Goal: Task Accomplishment & Management: Manage account settings

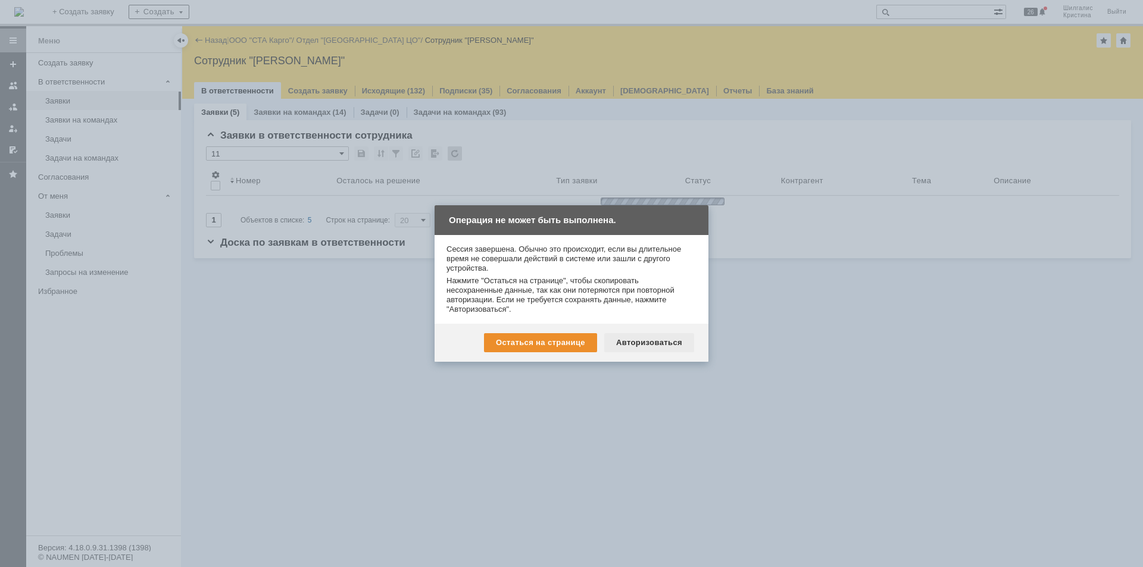
click at [656, 337] on div "Авторизоваться" at bounding box center [649, 342] width 90 height 19
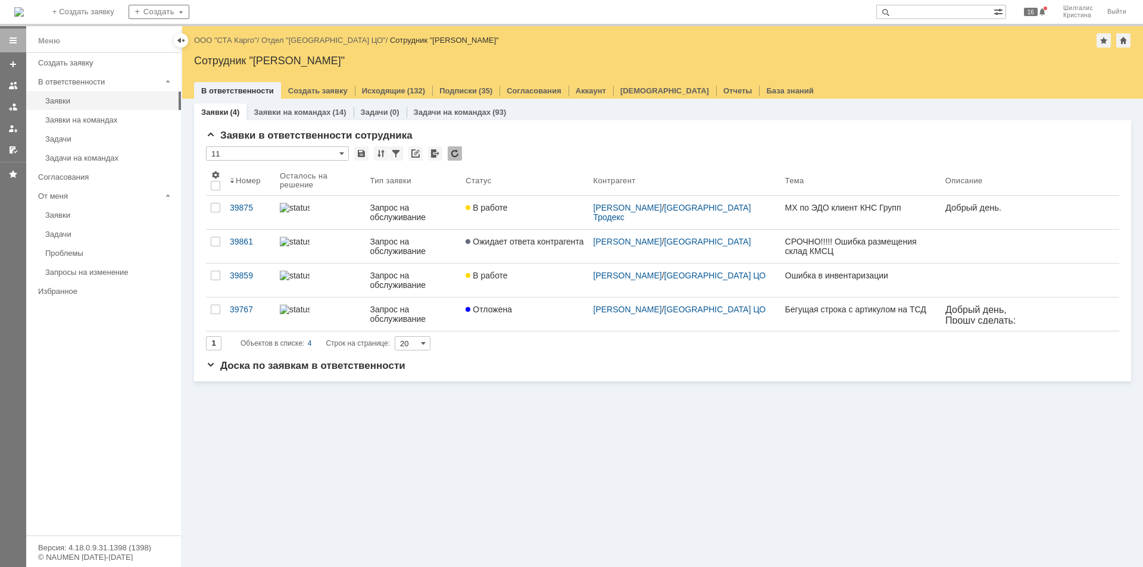
click at [237, 37] on link "ООО "СТА Карго"" at bounding box center [225, 40] width 63 height 9
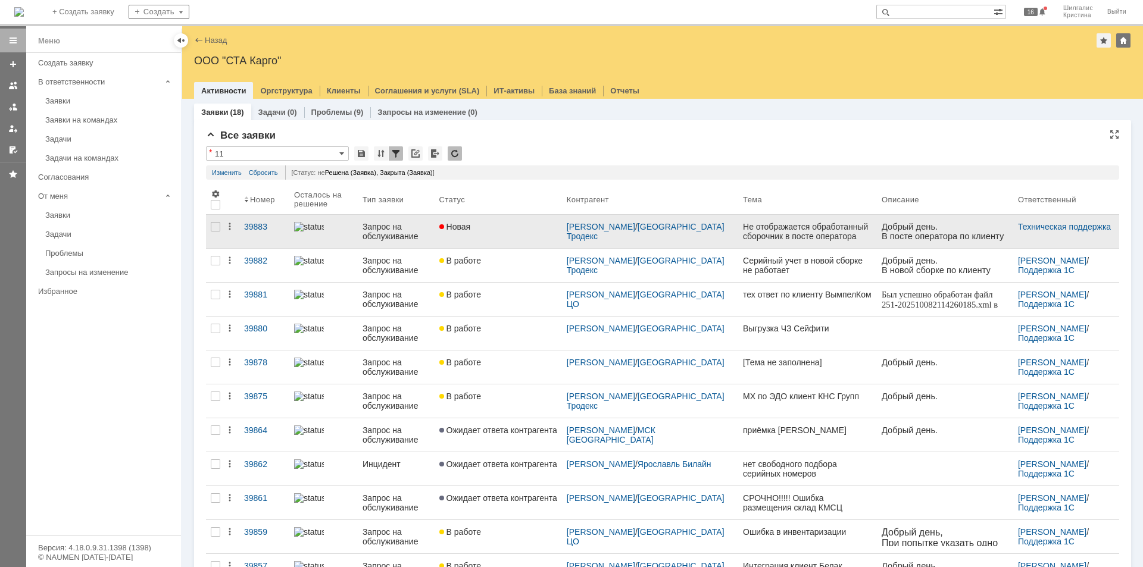
click at [496, 226] on div "Новая" at bounding box center [498, 227] width 118 height 10
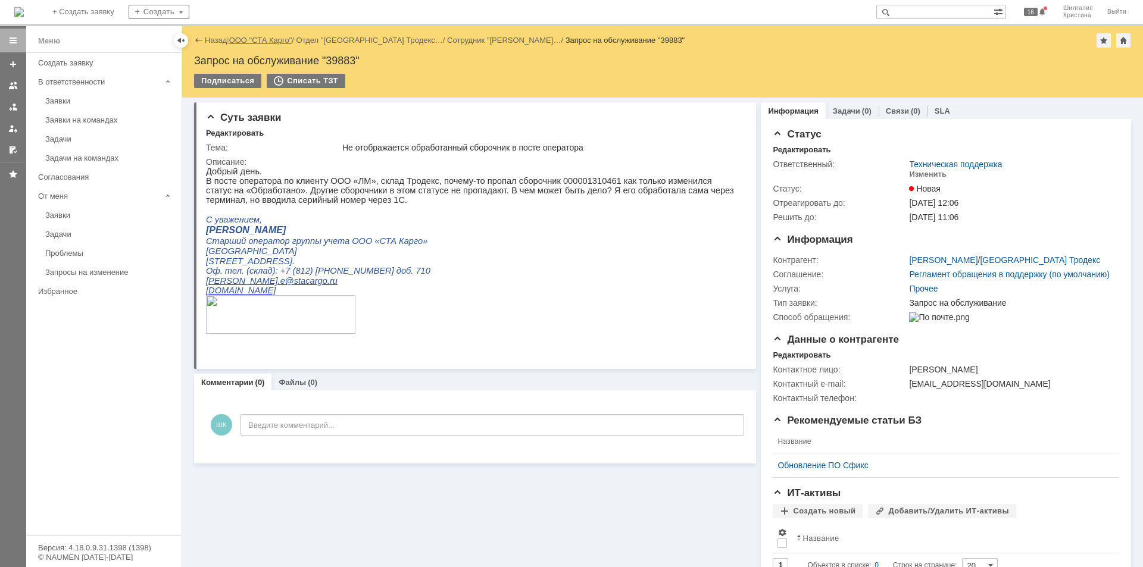
click at [258, 39] on link "ООО "СТА Карго"" at bounding box center [260, 40] width 63 height 9
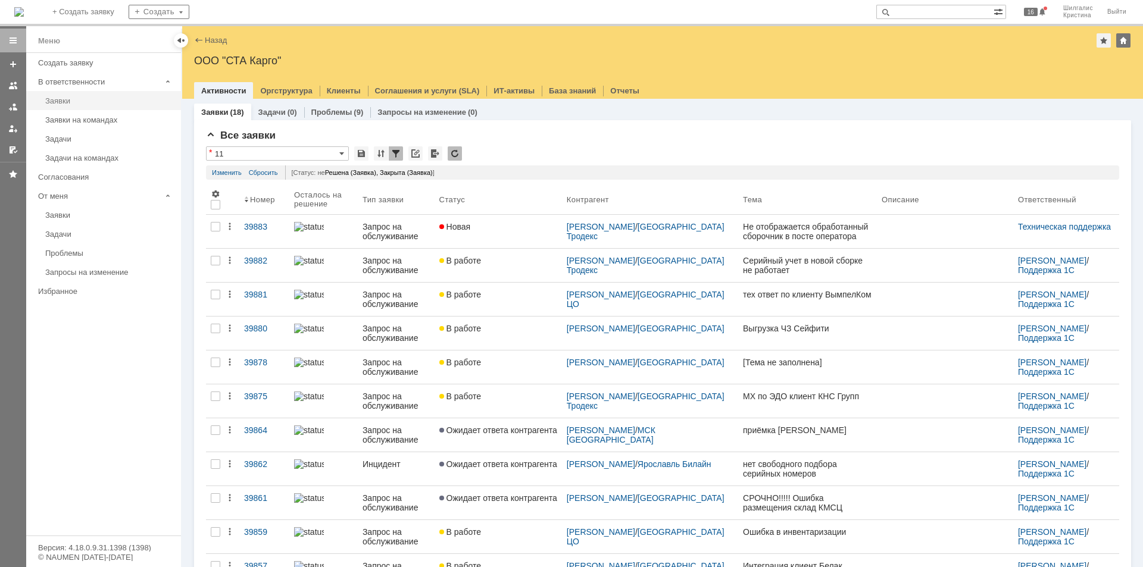
click at [74, 106] on link "Заявки" at bounding box center [109, 101] width 138 height 18
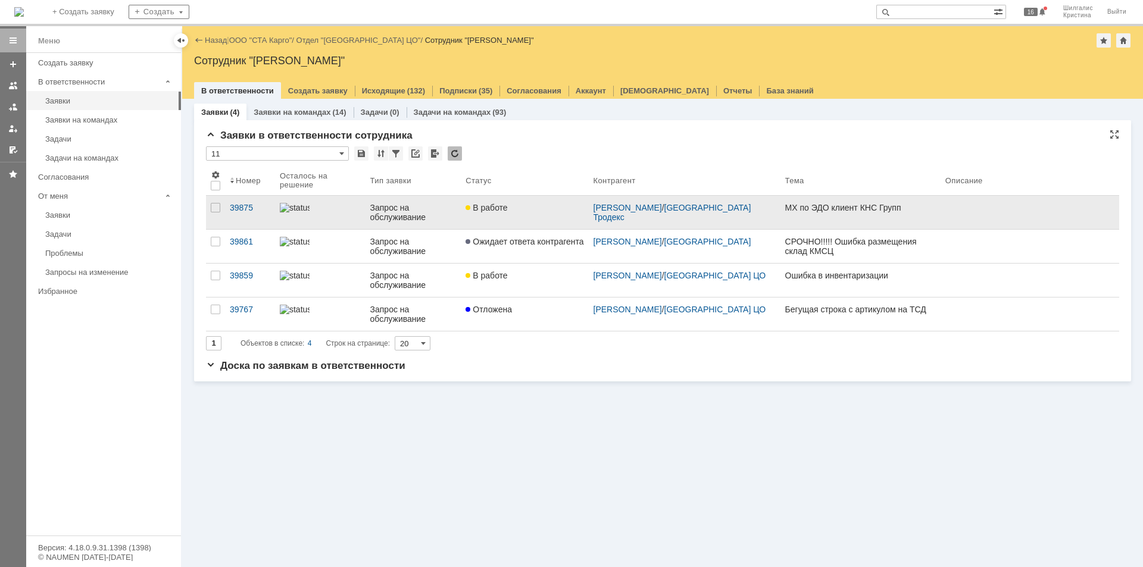
click at [511, 212] on link "В работе" at bounding box center [524, 212] width 127 height 33
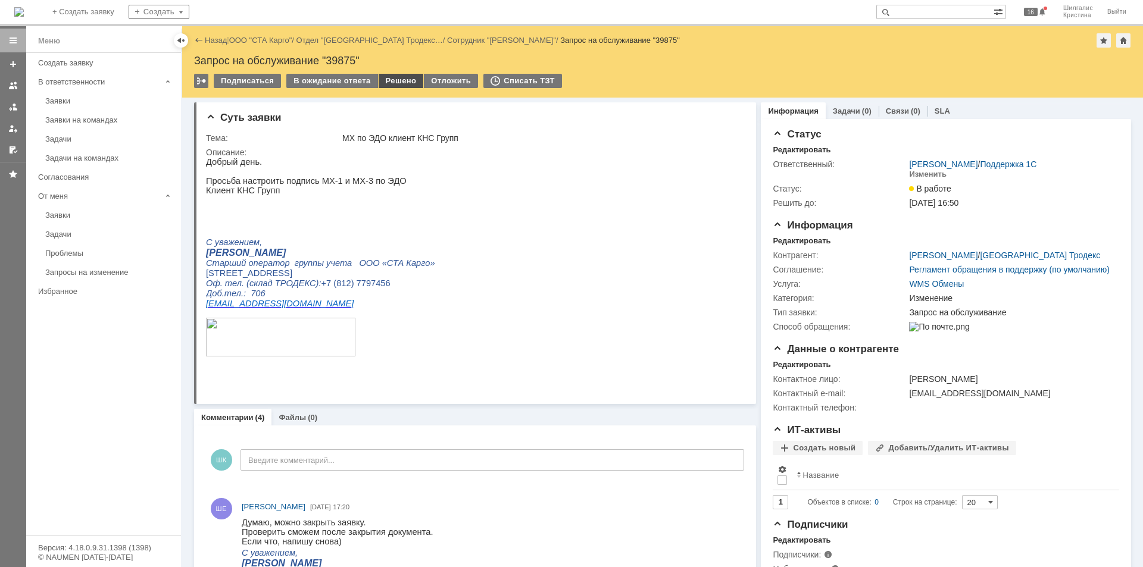
click at [400, 81] on div "Решено" at bounding box center [400, 81] width 45 height 14
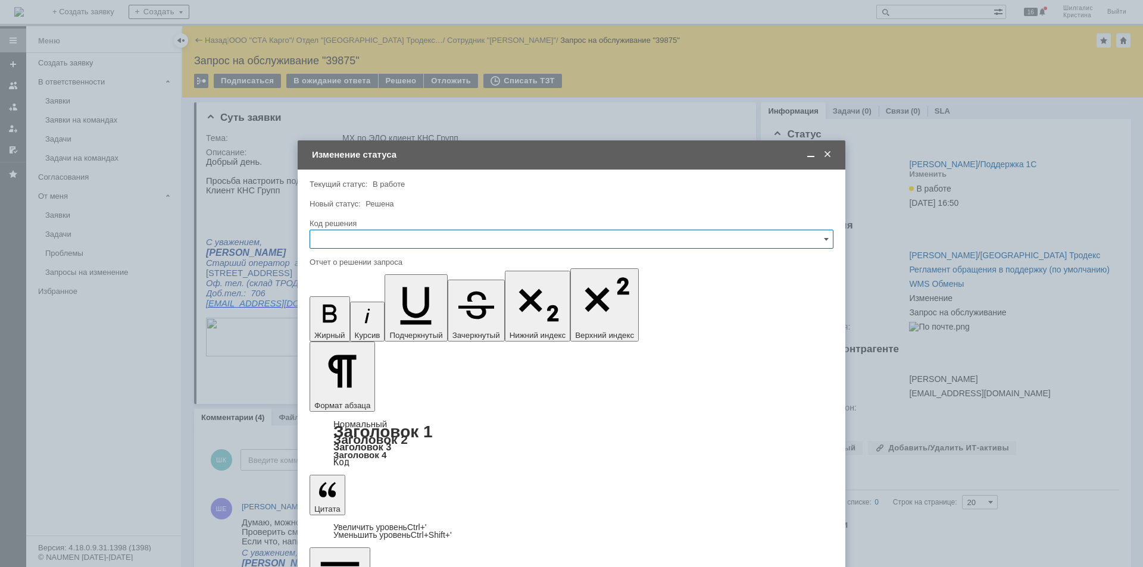
click at [356, 239] on input "text" at bounding box center [571, 239] width 524 height 19
click at [342, 398] on span "Решено" at bounding box center [571, 399] width 508 height 10
type input "Решено"
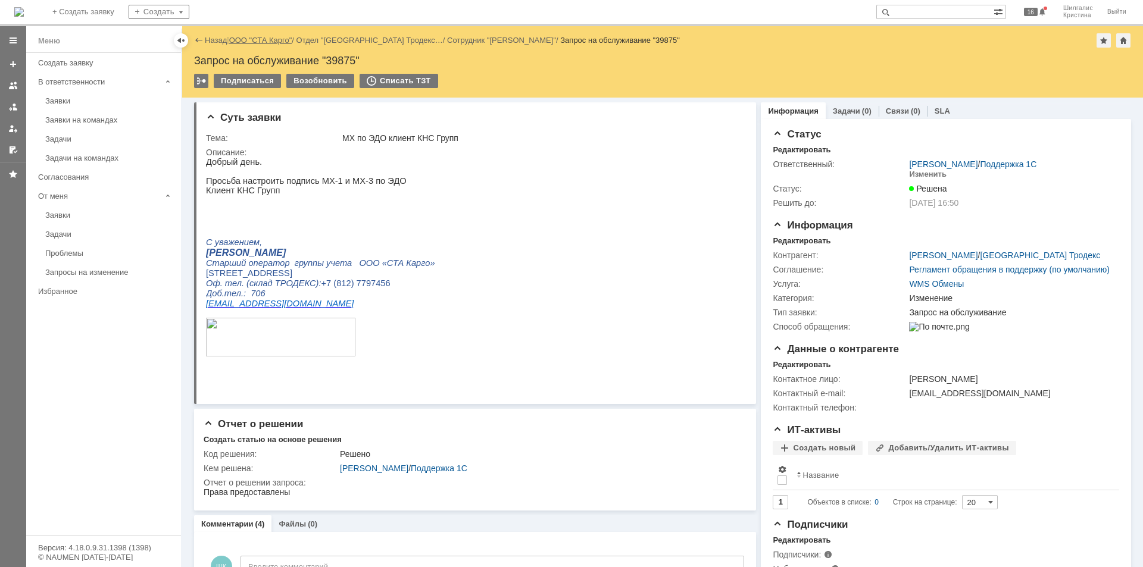
click at [261, 42] on link "ООО "СТА Карго"" at bounding box center [260, 40] width 63 height 9
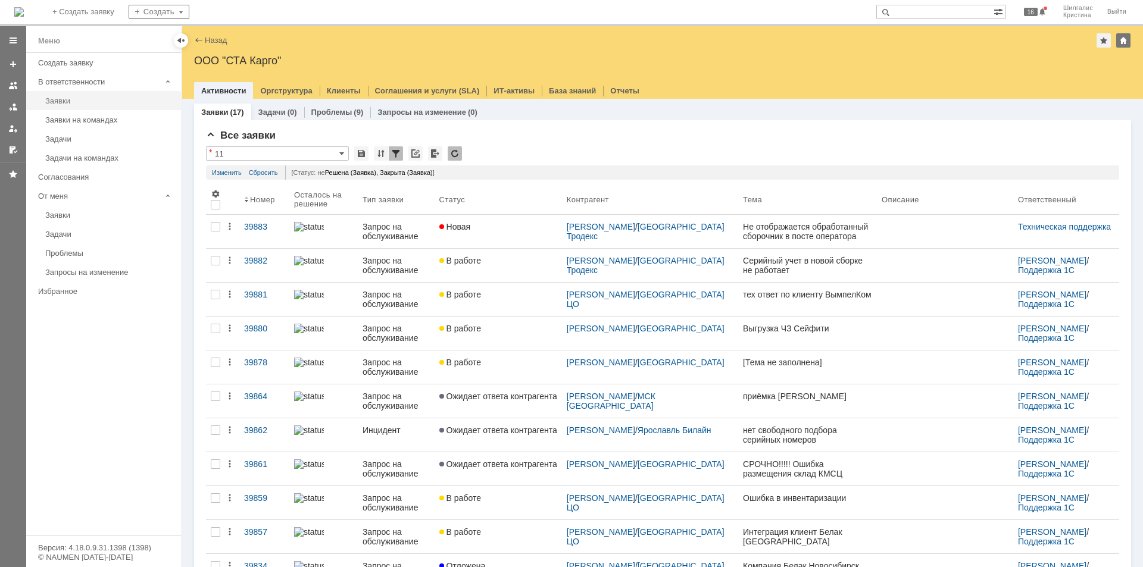
click at [71, 99] on div "Заявки" at bounding box center [109, 100] width 129 height 9
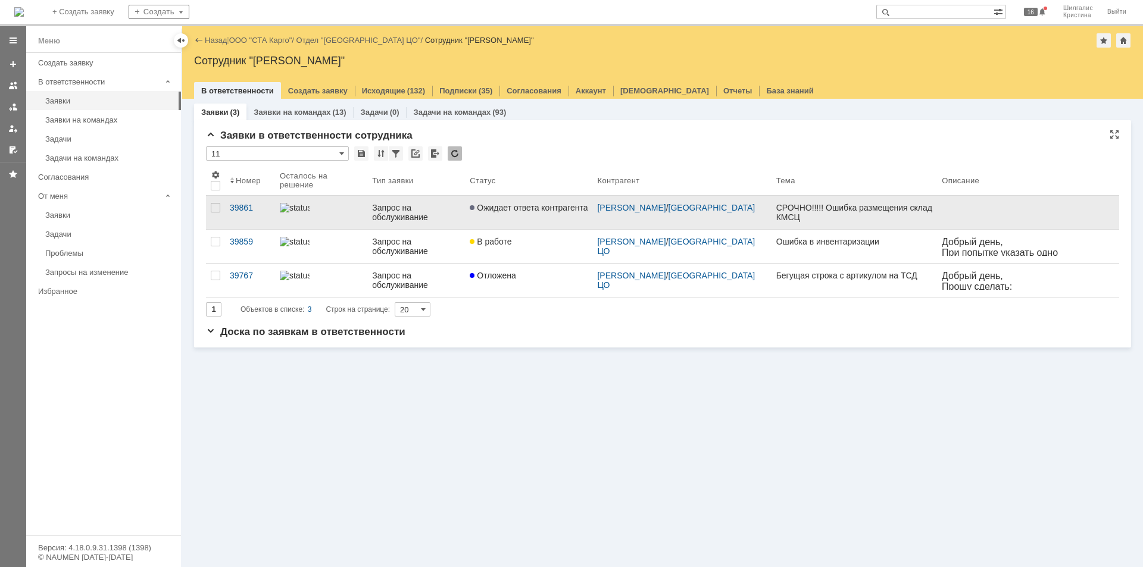
click at [502, 209] on span "Ожидает ответа контрагента" at bounding box center [529, 208] width 118 height 10
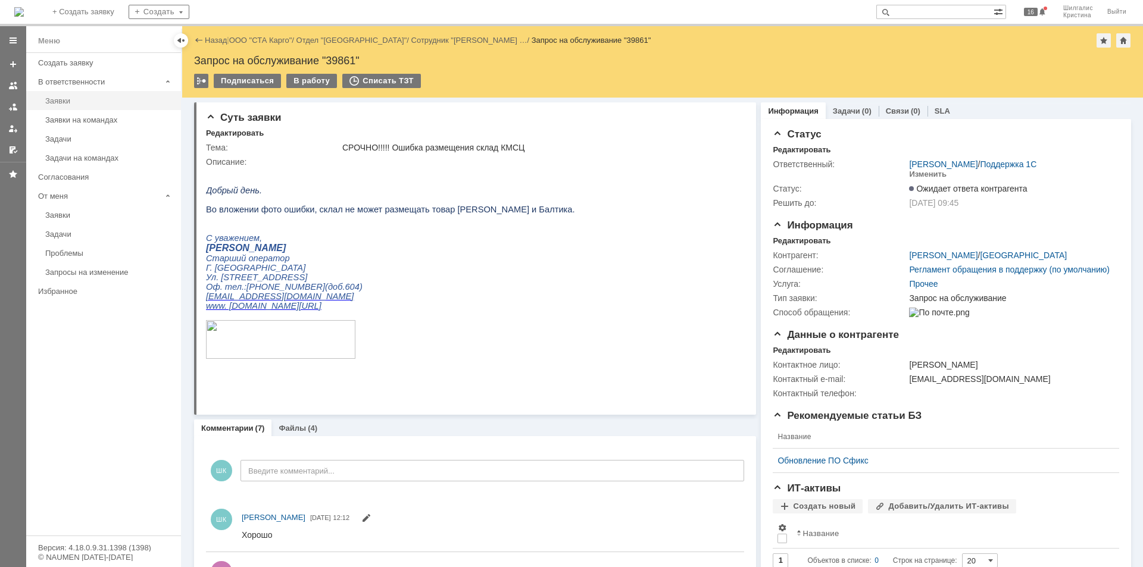
click at [79, 100] on div "Заявки" at bounding box center [109, 100] width 129 height 9
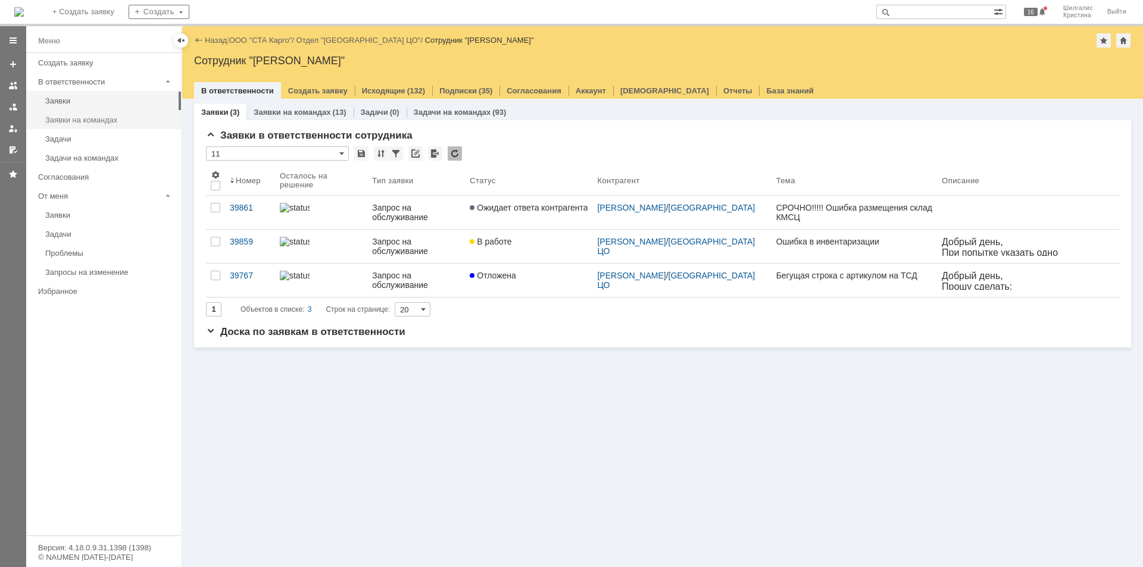
click at [124, 117] on div "Заявки на командах" at bounding box center [109, 119] width 129 height 9
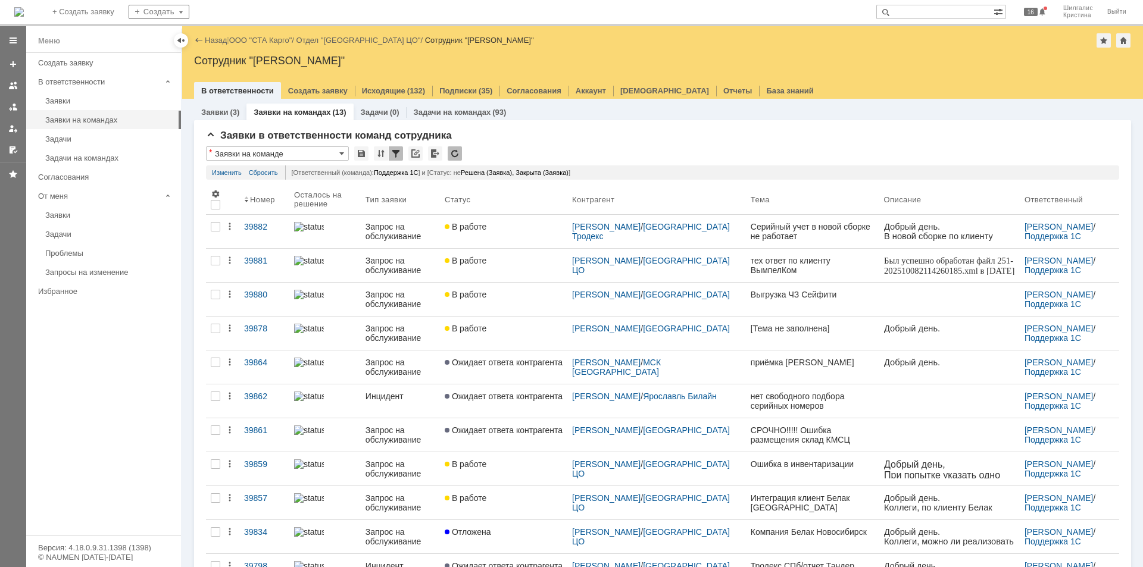
click at [525, 301] on link "В работе" at bounding box center [503, 299] width 127 height 33
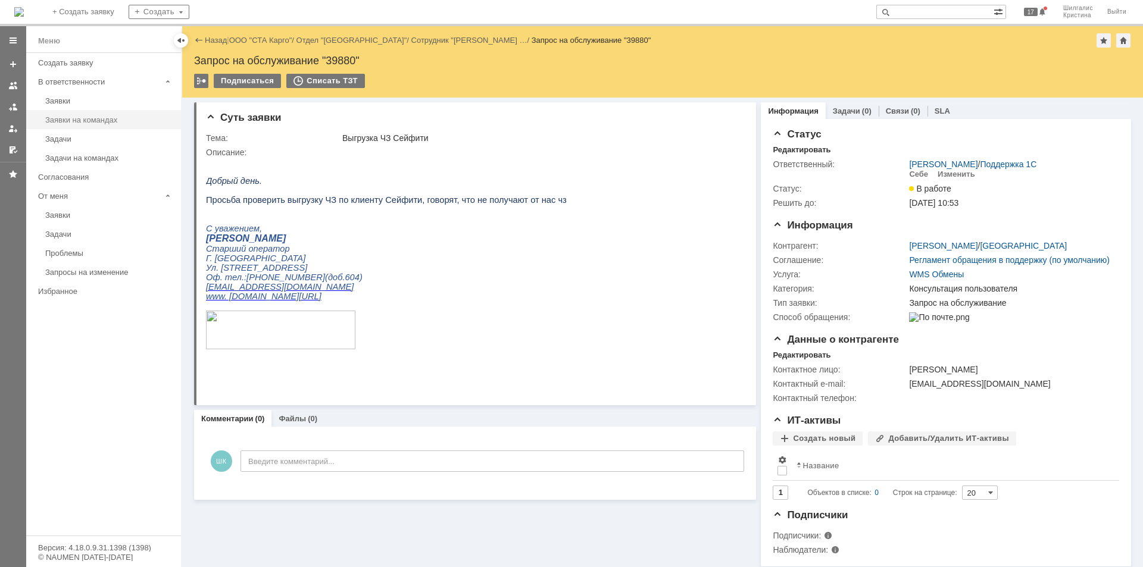
click at [110, 118] on div "Заявки на командах" at bounding box center [109, 119] width 129 height 9
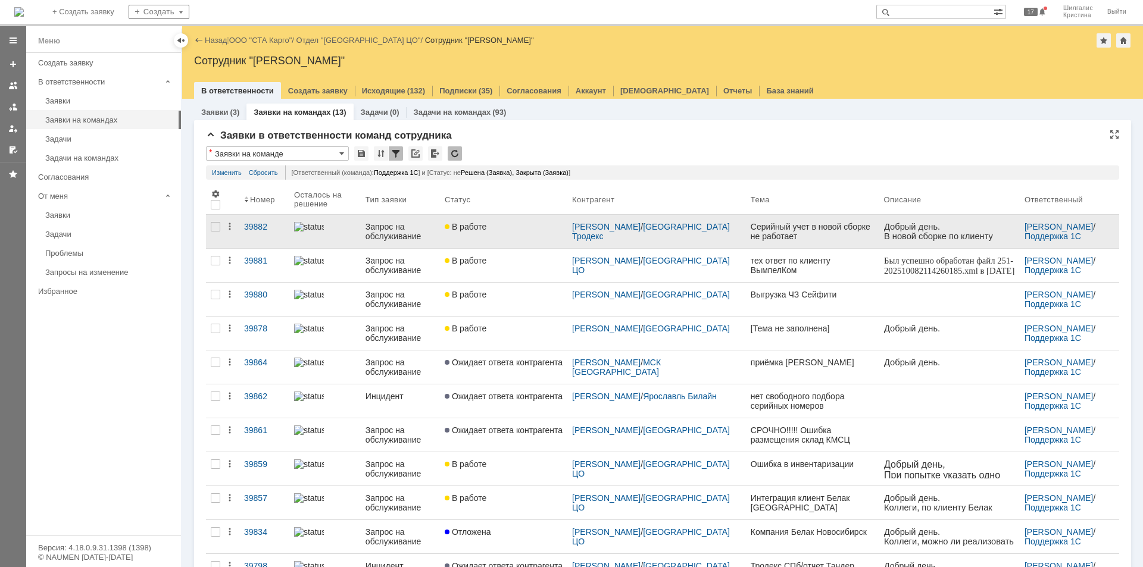
click at [525, 238] on link "В работе" at bounding box center [503, 231] width 127 height 33
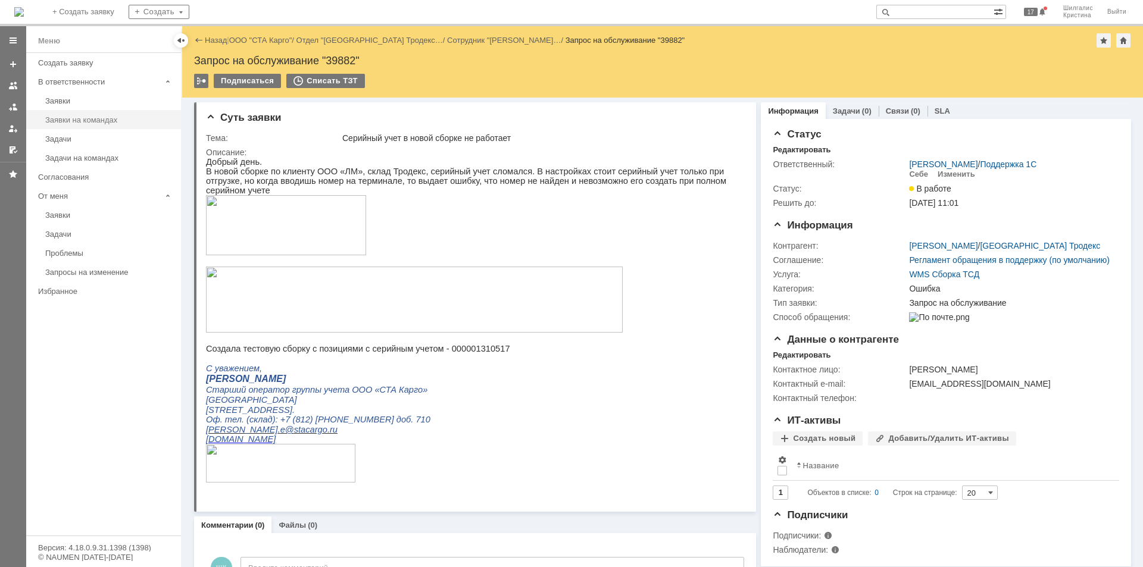
click at [87, 127] on link "Заявки на командах" at bounding box center [109, 120] width 138 height 18
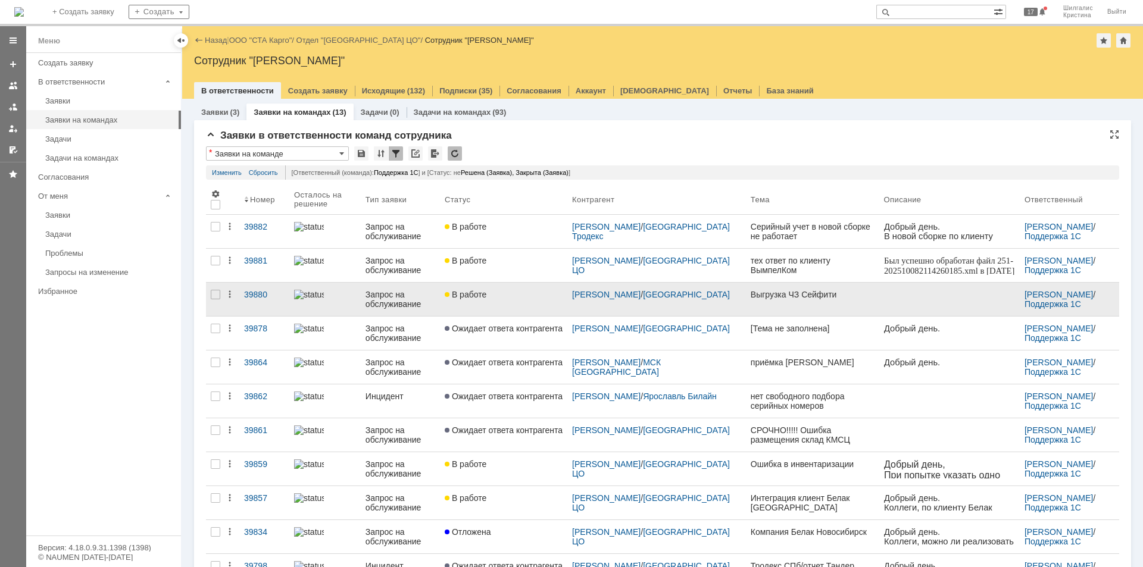
click at [508, 296] on div "В работе" at bounding box center [504, 295] width 118 height 10
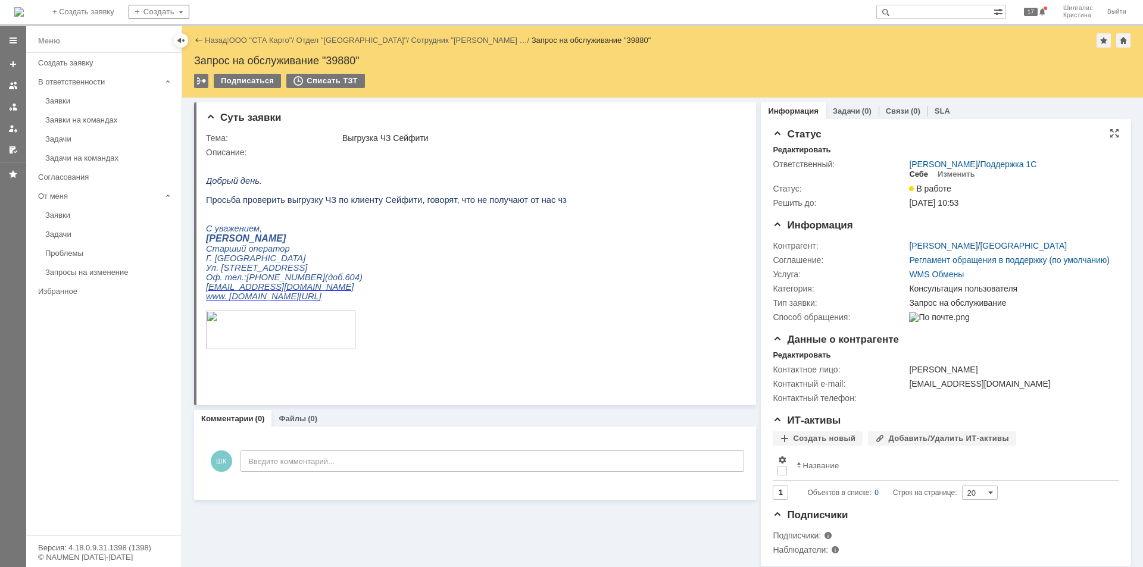
click at [918, 173] on div "Себе" at bounding box center [918, 175] width 19 height 10
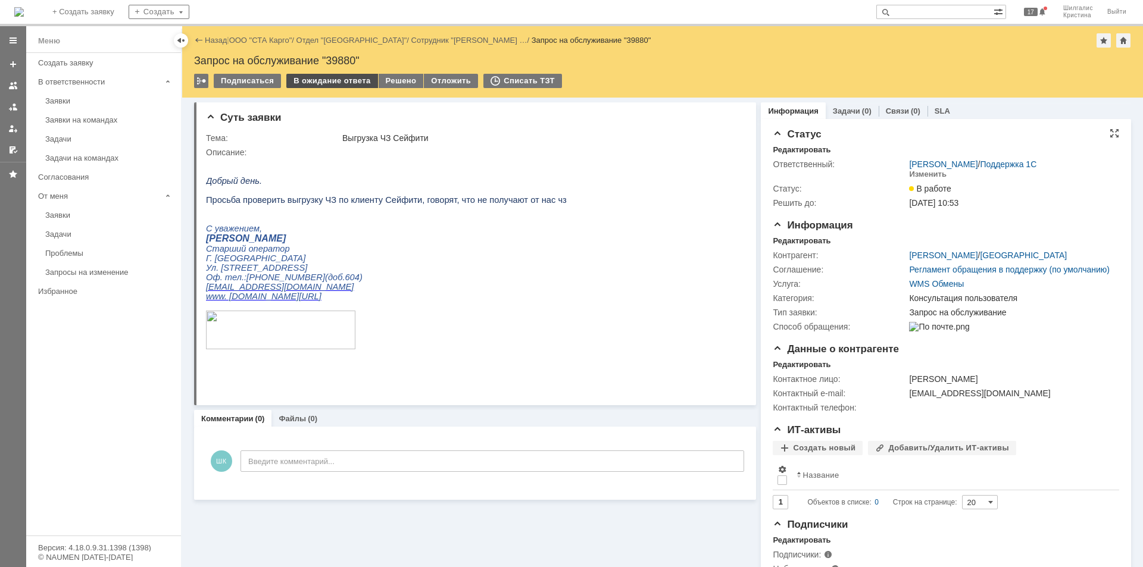
click at [314, 79] on div "В ожидание ответа" at bounding box center [331, 81] width 91 height 14
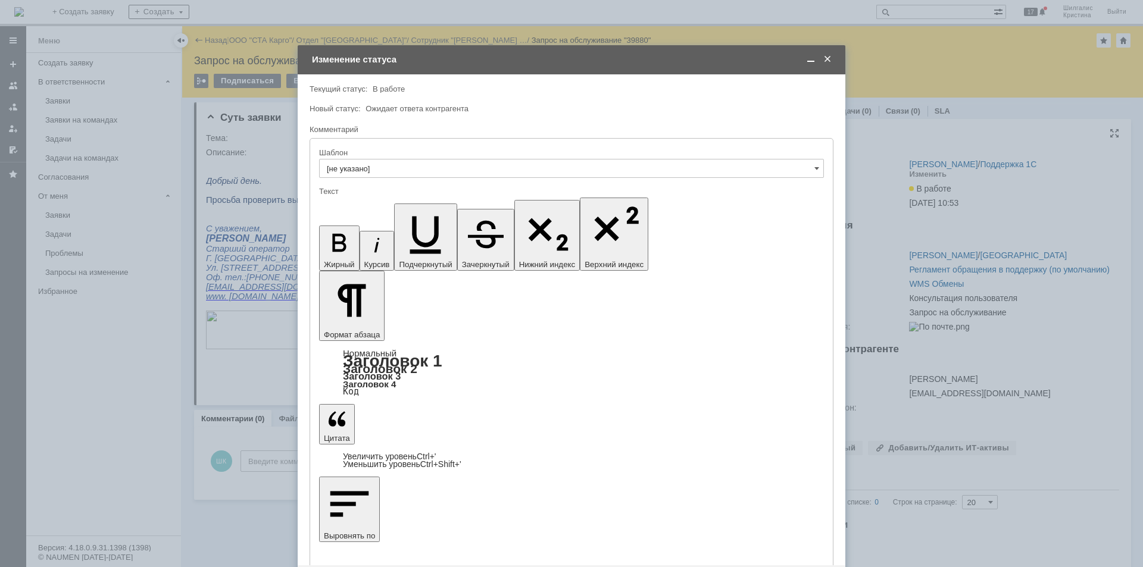
scroll to position [24, 0]
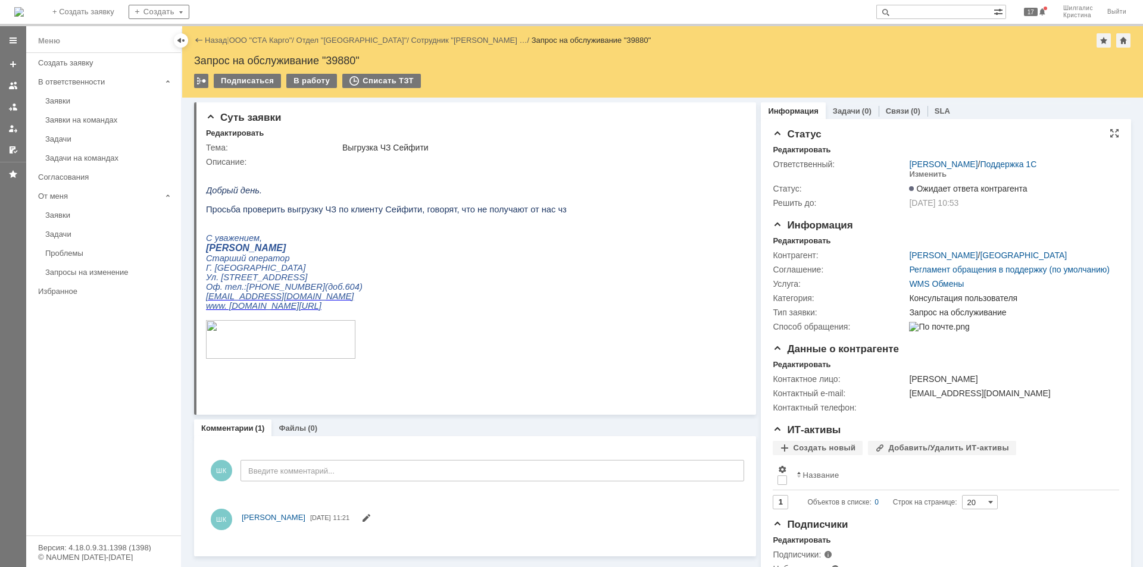
scroll to position [0, 0]
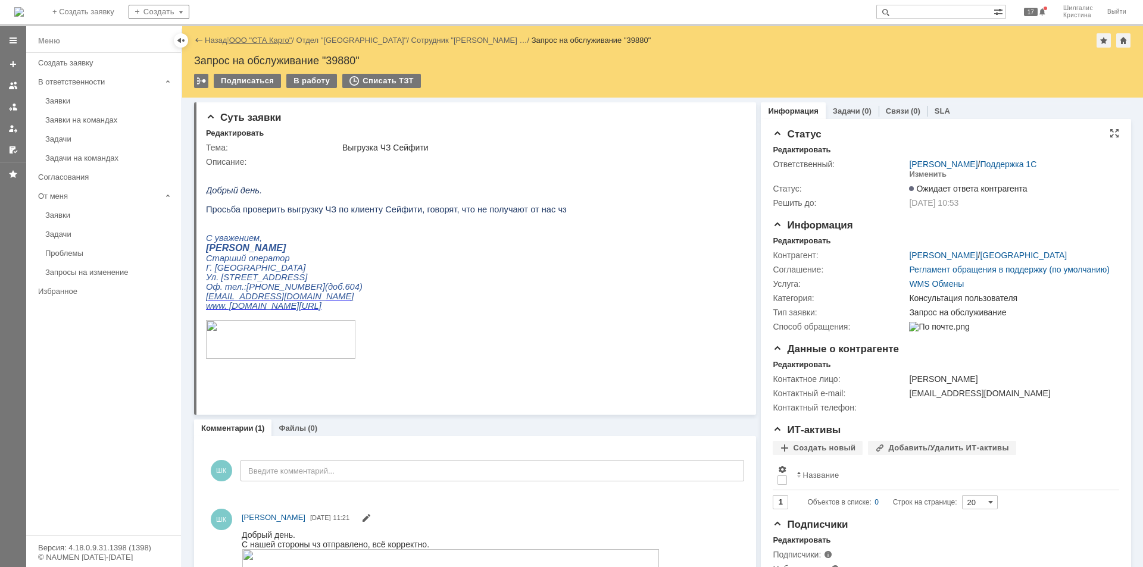
click at [259, 39] on link "ООО "СТА Карго"" at bounding box center [260, 40] width 63 height 9
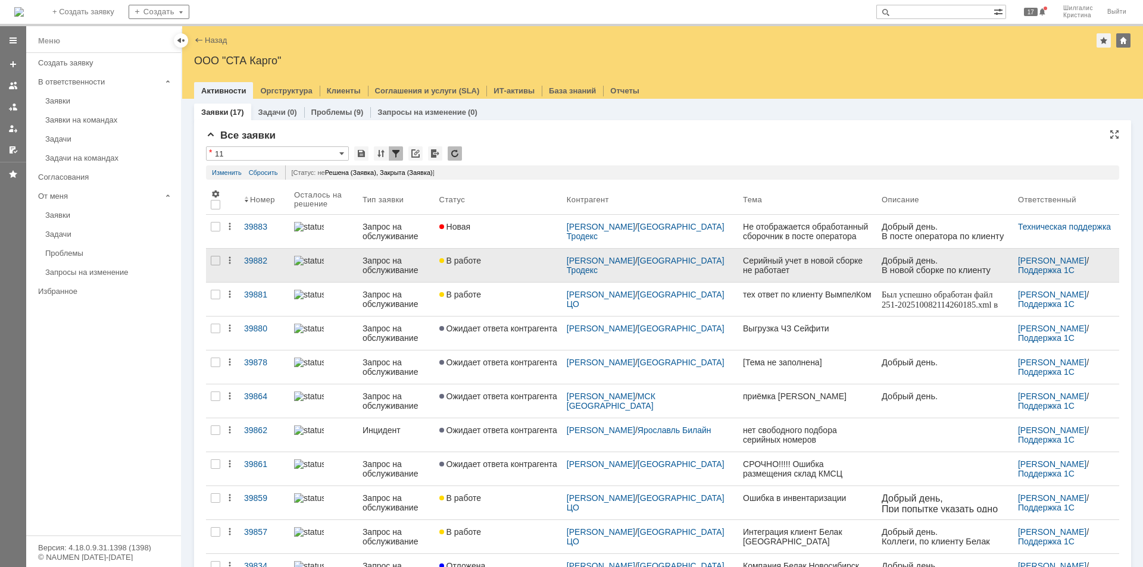
click at [495, 266] on link "В работе" at bounding box center [497, 265] width 127 height 33
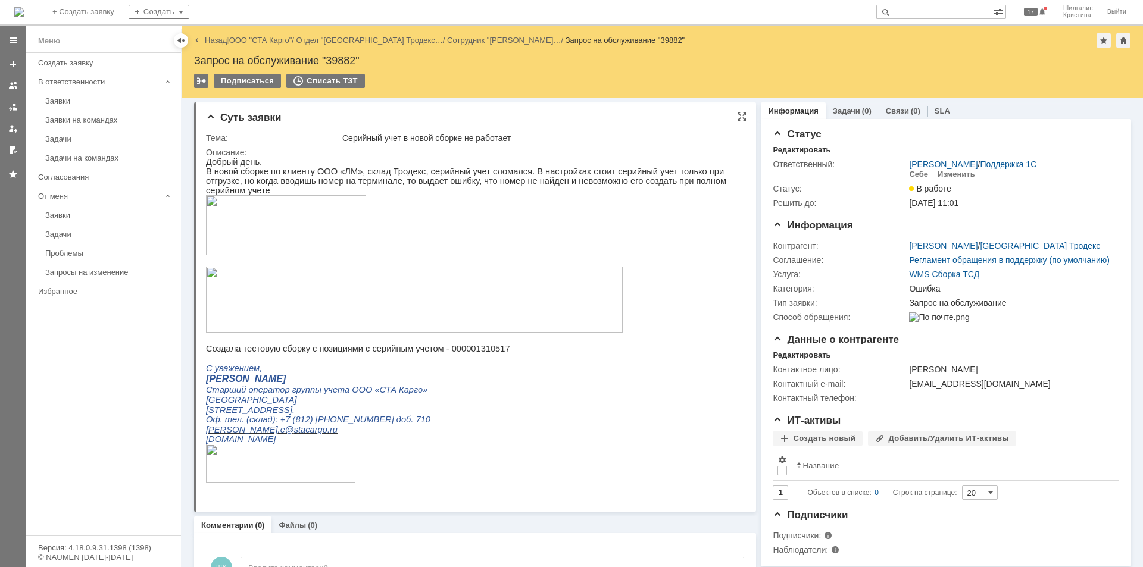
click at [457, 349] on p "Создала тестовую сборку с позициями с серийным учетом - 000001310517" at bounding box center [470, 349] width 529 height 10
click at [458, 349] on p "Создала тестовую сборку с позициями с серийным учетом - 000001310517" at bounding box center [470, 349] width 529 height 10
copy p "000001310517"
click at [74, 95] on link "Заявки" at bounding box center [109, 101] width 138 height 18
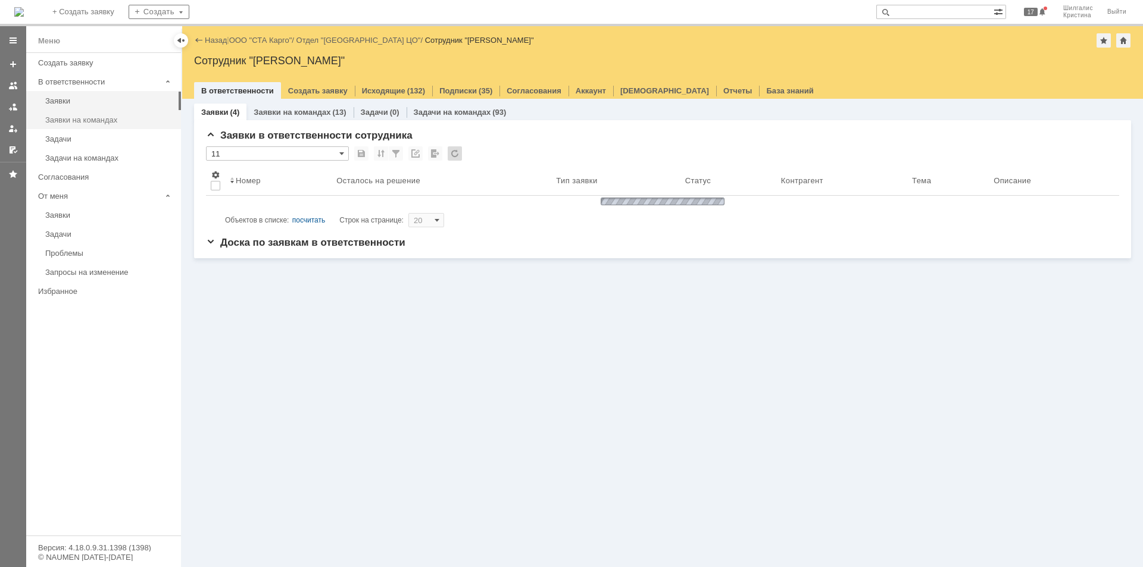
click at [85, 124] on div "Заявки на командах" at bounding box center [109, 119] width 129 height 9
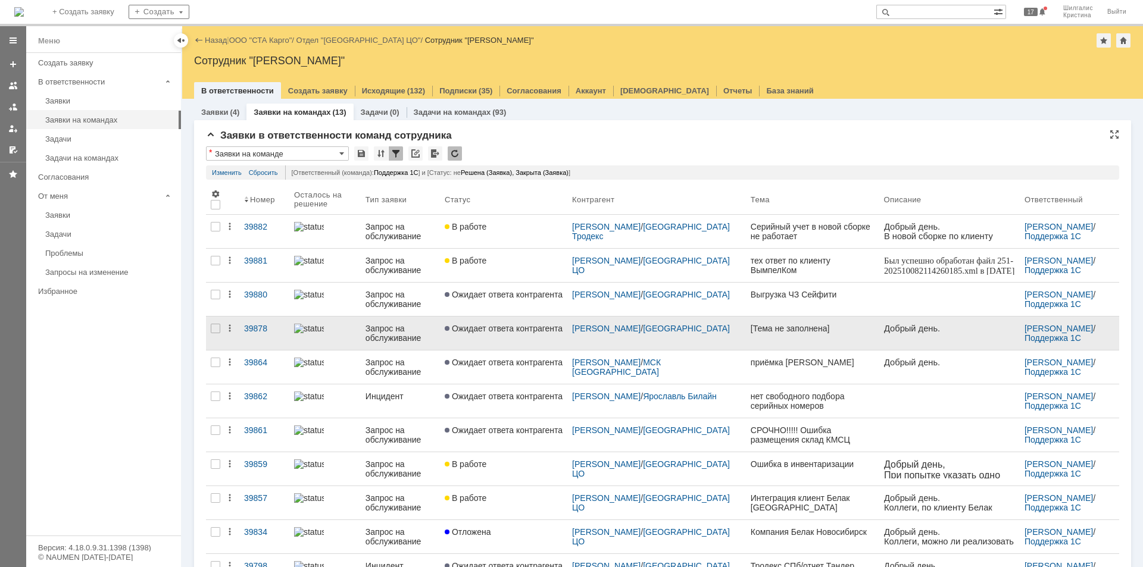
click at [510, 326] on span "Ожидает ответа контрагента" at bounding box center [504, 329] width 118 height 10
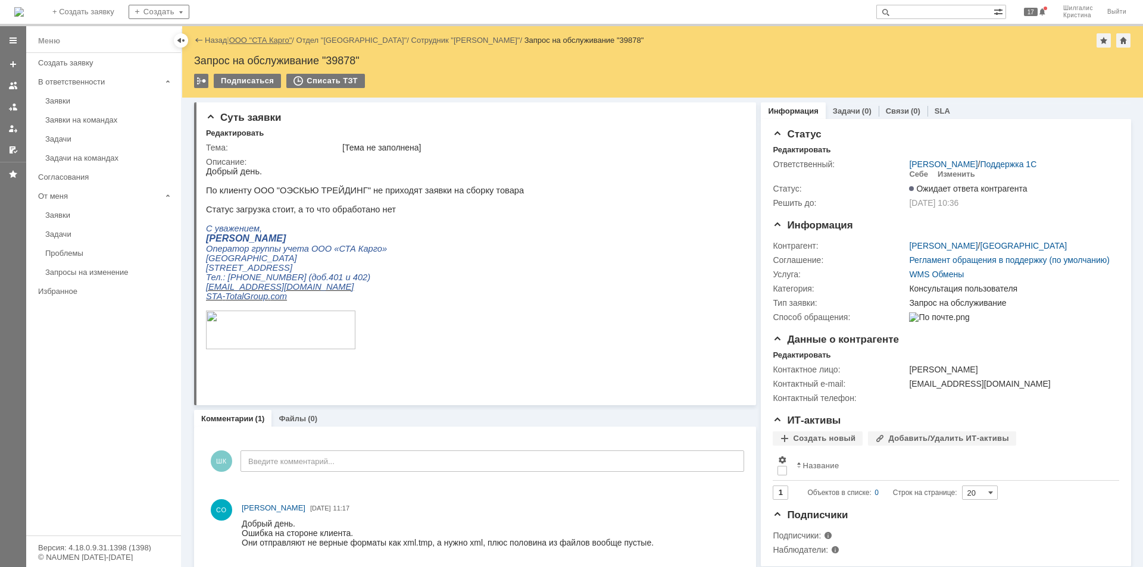
click at [249, 38] on link "ООО "СТА Карго"" at bounding box center [260, 40] width 63 height 9
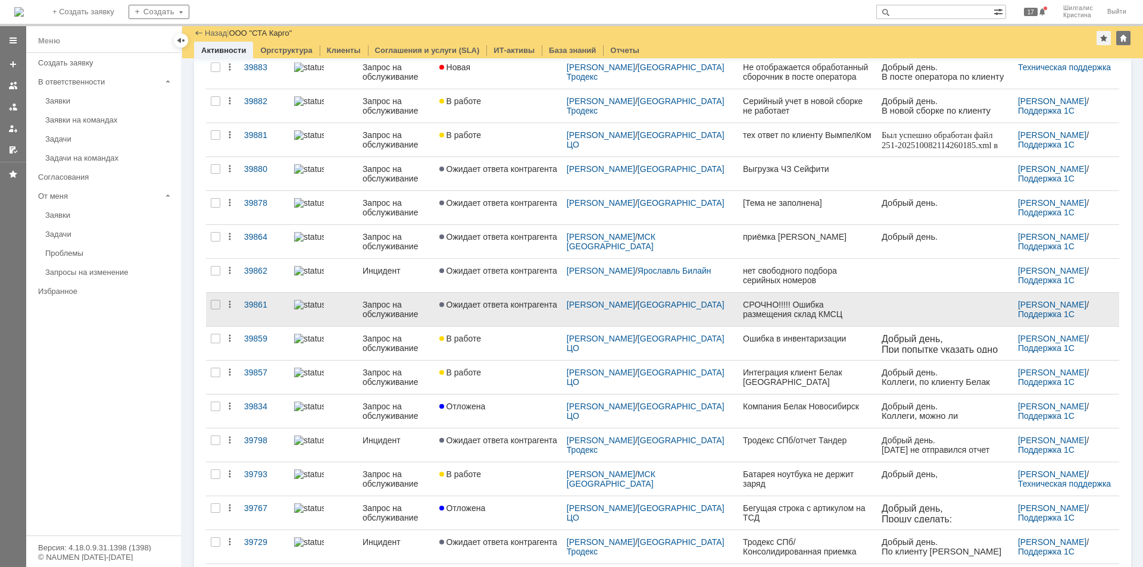
click at [508, 305] on span "Ожидает ответа контрагента" at bounding box center [498, 305] width 118 height 10
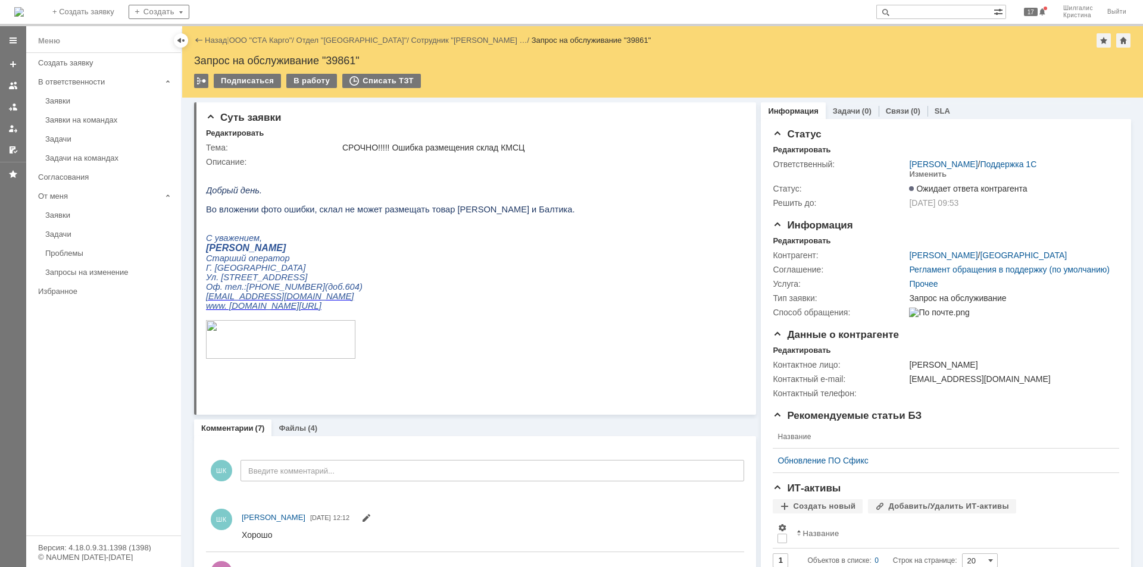
click at [260, 45] on div "Назад | ООО "СТА Карго" / Отдел "[GEOGRAPHIC_DATA]" / Сотрудник "[PERSON_NAME] …" at bounding box center [662, 40] width 937 height 14
click at [263, 41] on link "ООО "СТА Карго"" at bounding box center [260, 40] width 63 height 9
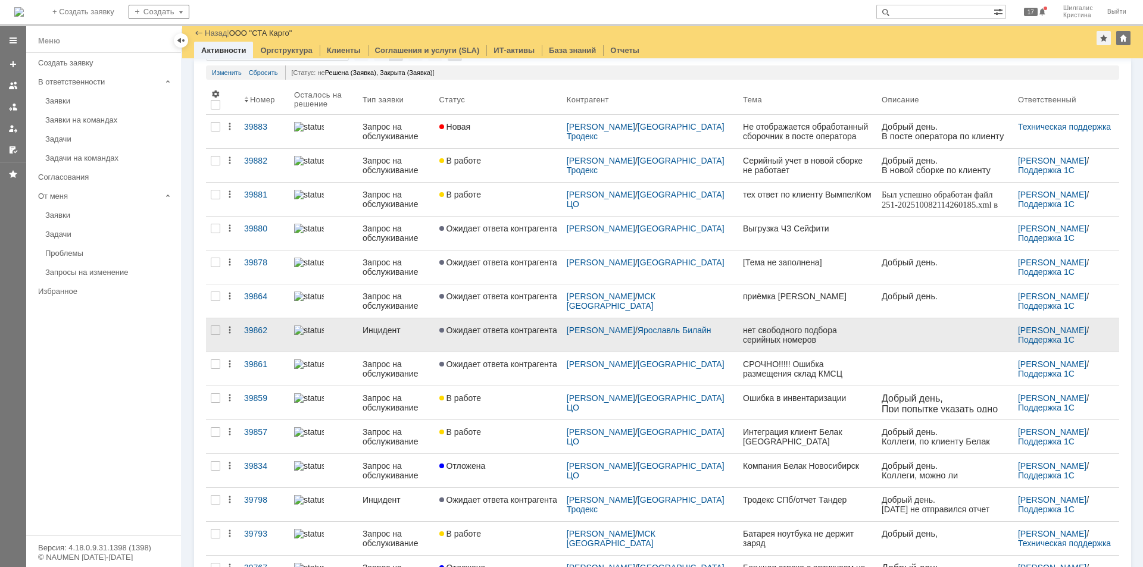
click at [499, 337] on link "Ожидает ответа контрагента" at bounding box center [497, 334] width 127 height 33
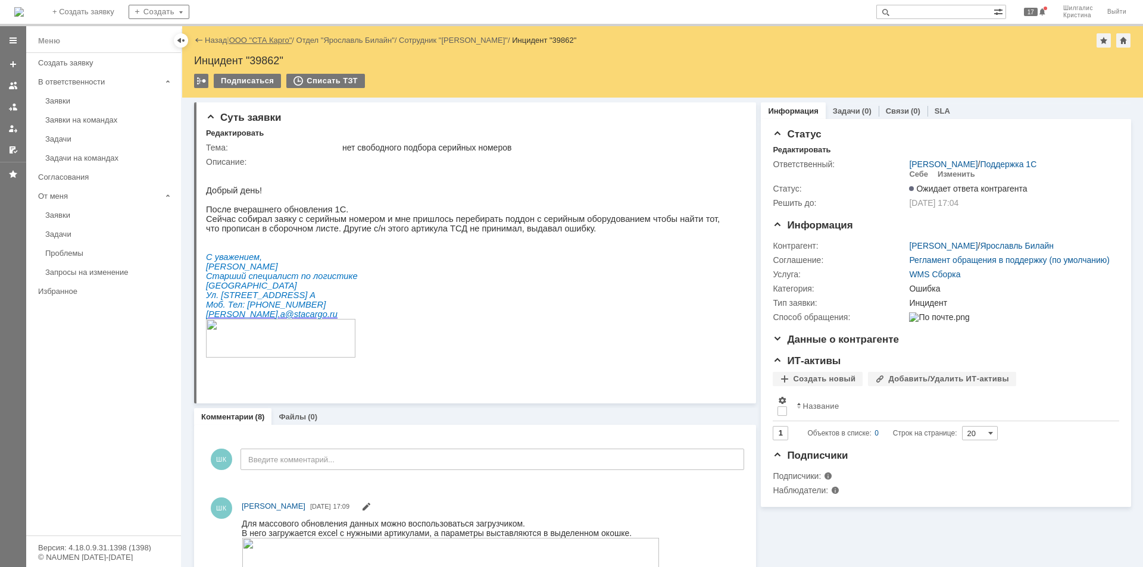
click at [263, 42] on link "ООО "СТА Карго"" at bounding box center [260, 40] width 63 height 9
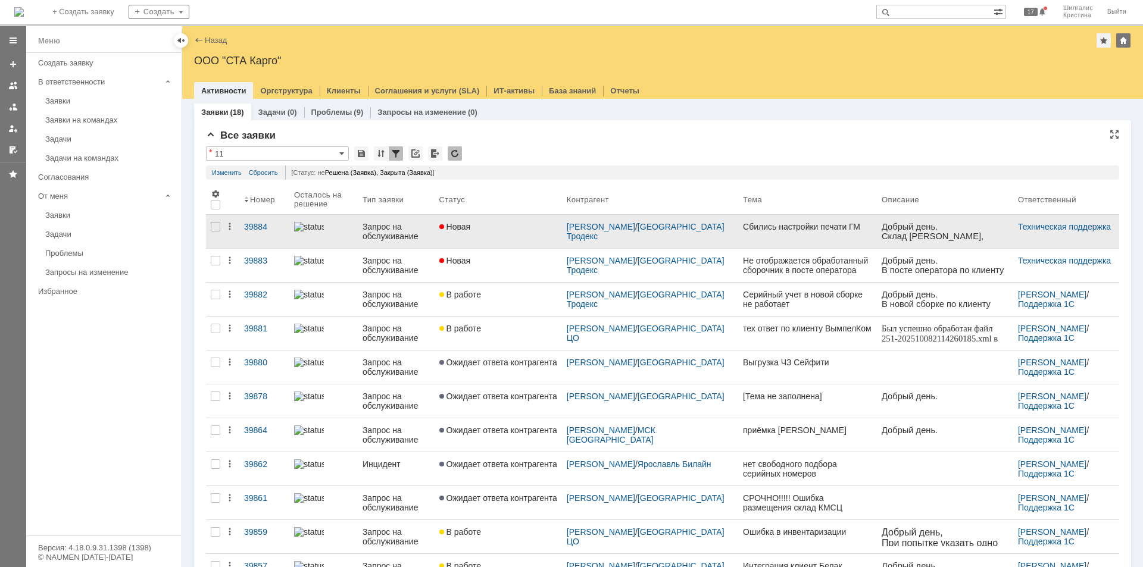
click at [540, 236] on link "Новая" at bounding box center [497, 231] width 127 height 33
